Goal: Understand process/instructions

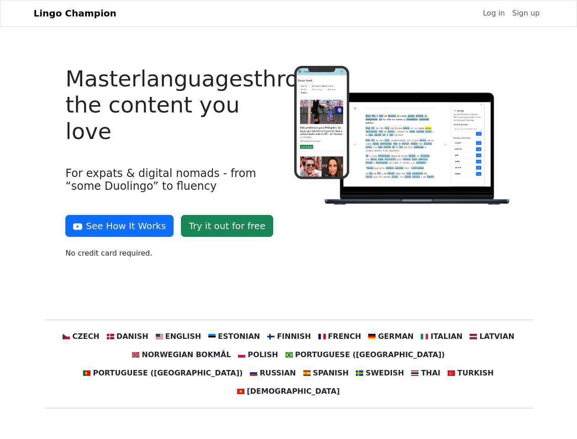
click at [289, 219] on div at bounding box center [403, 166] width 229 height 200
click at [116, 226] on button "See How It Works" at bounding box center [119, 226] width 108 height 22
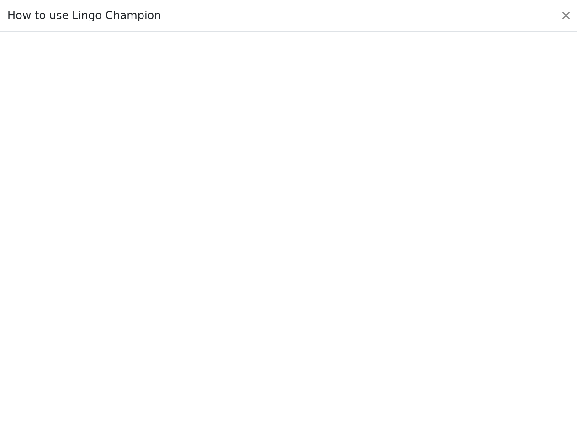
click at [98, 336] on div at bounding box center [288, 235] width 534 height 316
click at [141, 336] on div at bounding box center [288, 235] width 534 height 316
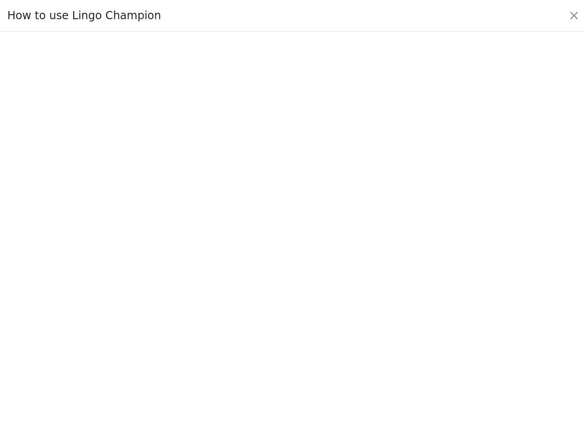
click at [187, 336] on div at bounding box center [292, 235] width 542 height 321
click at [238, 336] on div at bounding box center [292, 235] width 542 height 321
click at [288, 336] on div at bounding box center [292, 235] width 542 height 321
click at [334, 336] on div at bounding box center [292, 235] width 542 height 321
click at [381, 336] on div at bounding box center [292, 235] width 542 height 321
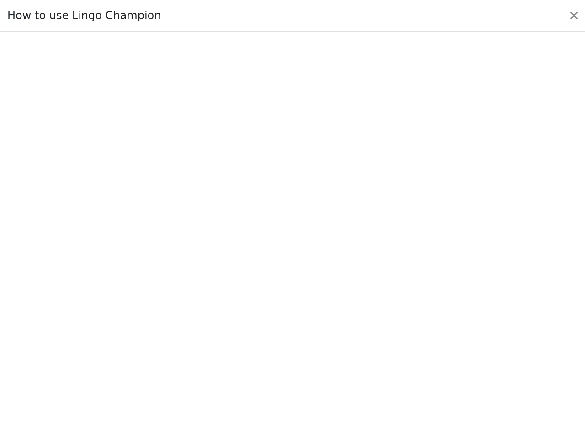
click at [428, 336] on div at bounding box center [292, 235] width 542 height 321
